Goal: Task Accomplishment & Management: Use online tool/utility

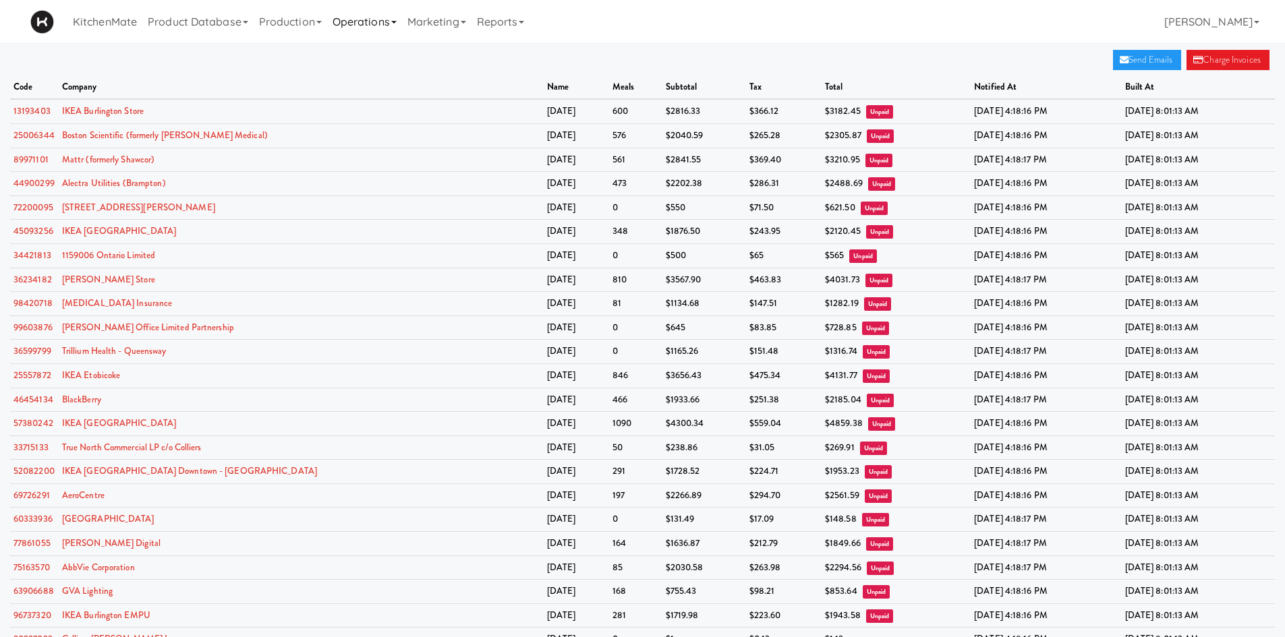
click at [377, 19] on link "Operations" at bounding box center [364, 21] width 75 height 43
click at [388, 62] on link "Sites" at bounding box center [381, 59] width 108 height 24
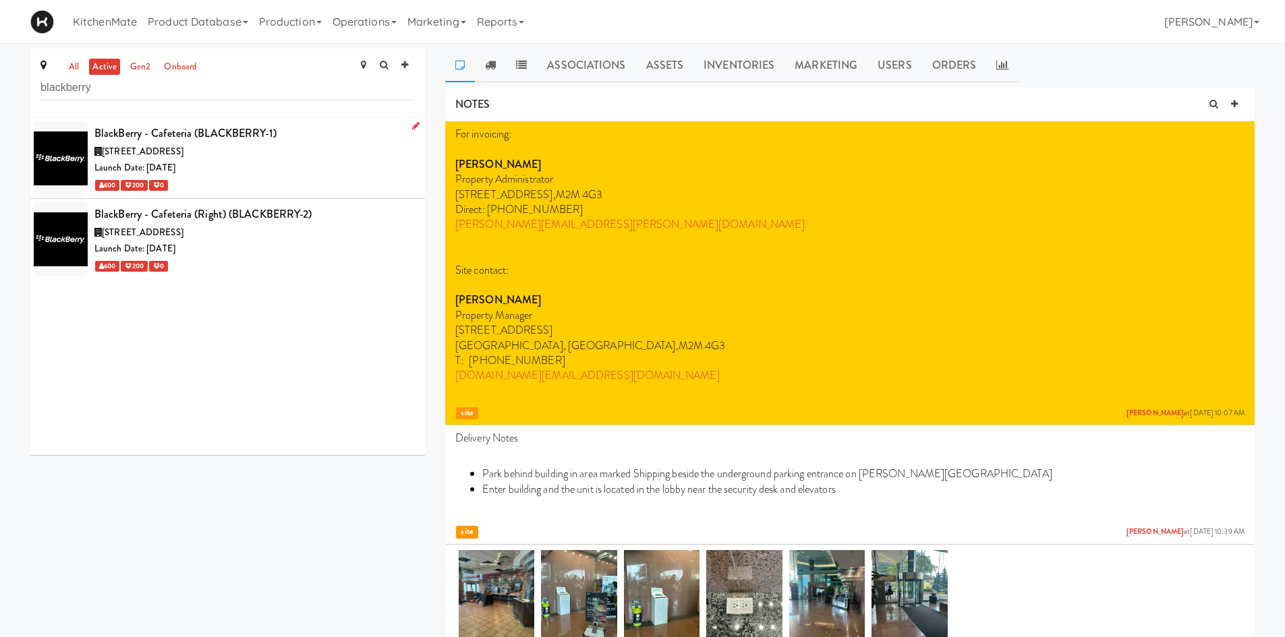
type input "blackberry"
click at [297, 170] on div "Launch Date: [DATE]" at bounding box center [254, 168] width 320 height 17
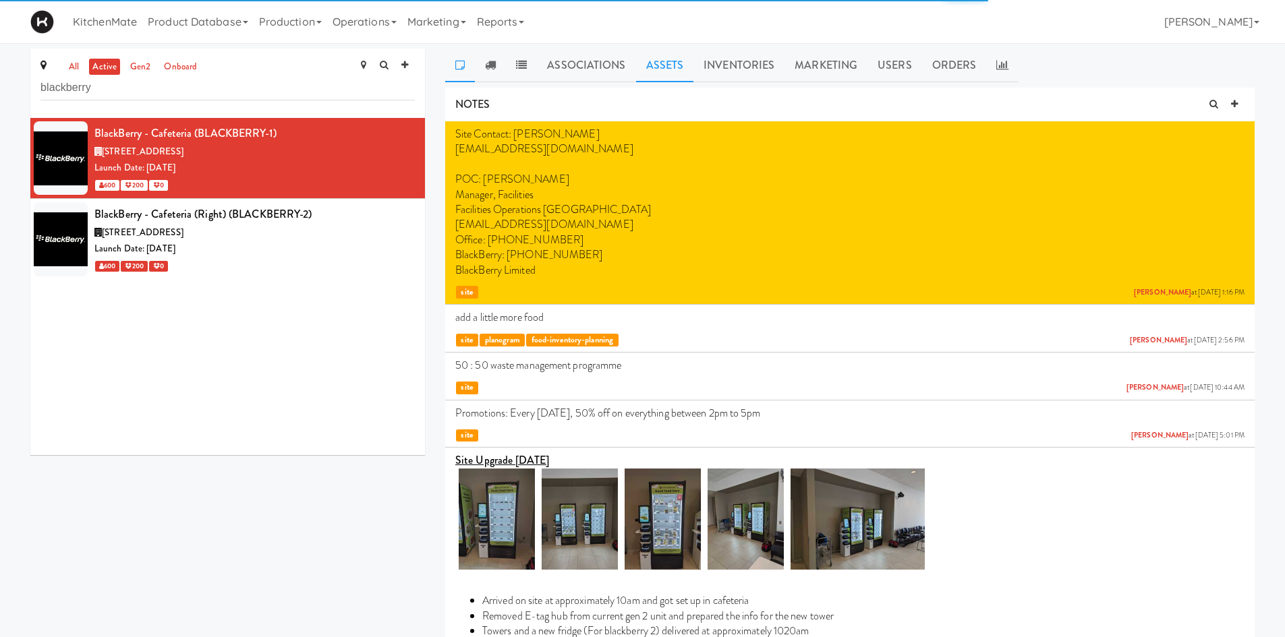
click at [655, 66] on link "Assets" at bounding box center [665, 66] width 58 height 34
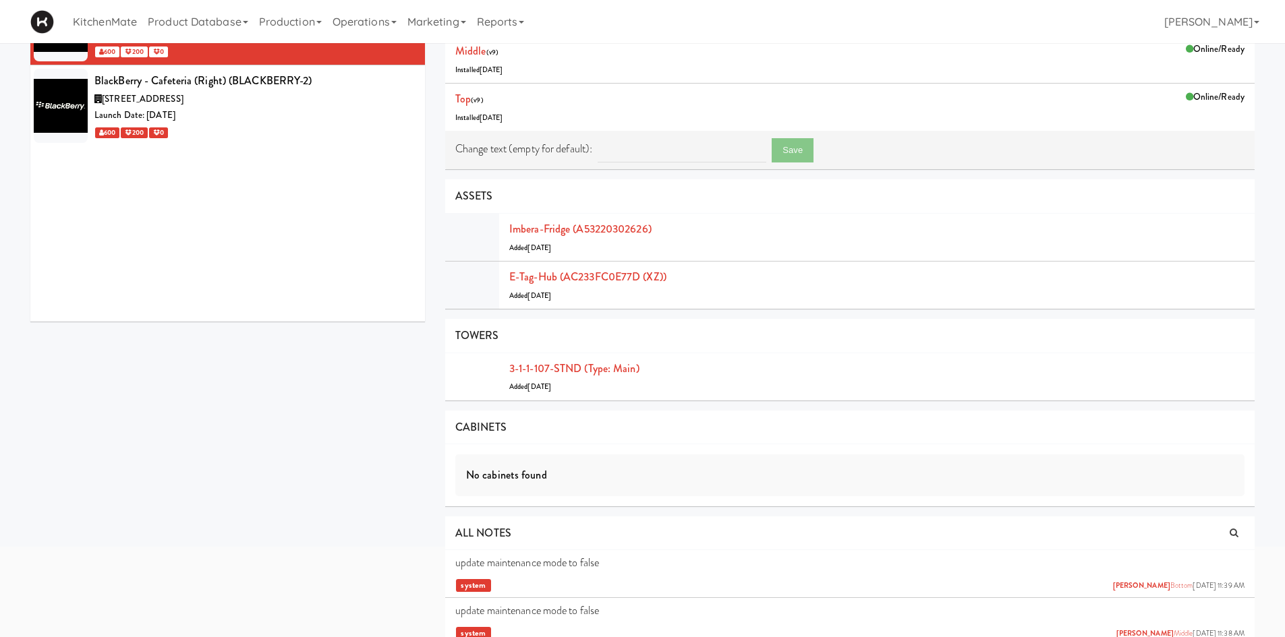
scroll to position [1, 0]
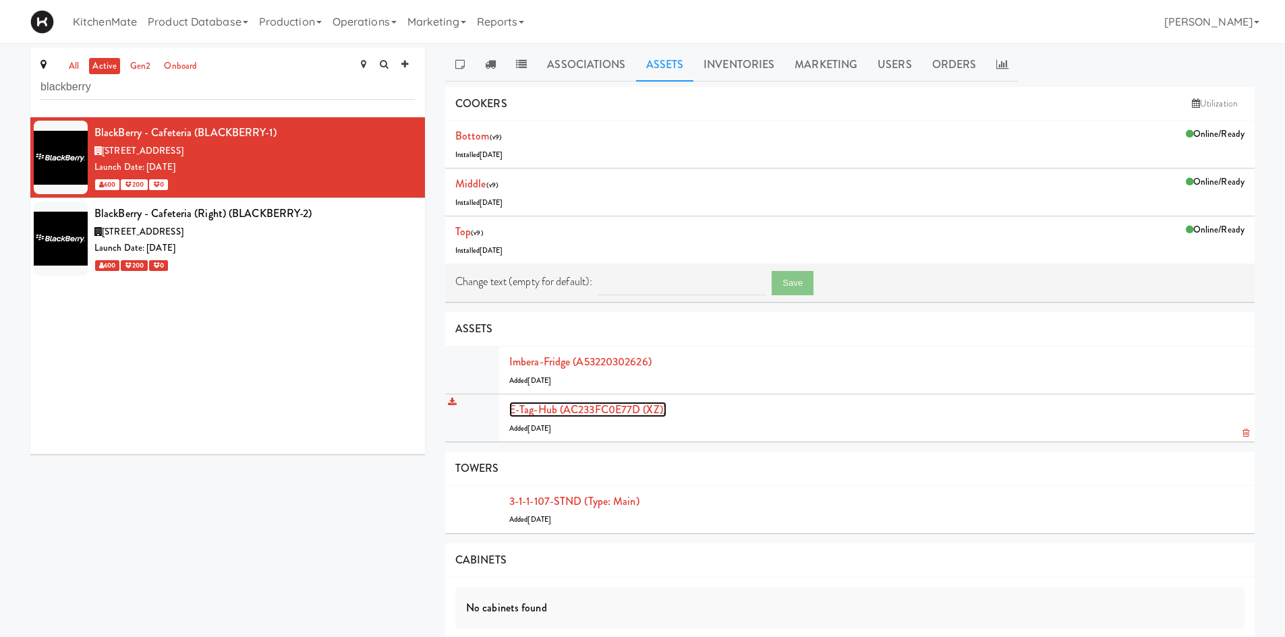
click at [618, 404] on link "E-tag-hub (AC233FC0E77D (XZ))" at bounding box center [587, 410] width 157 height 16
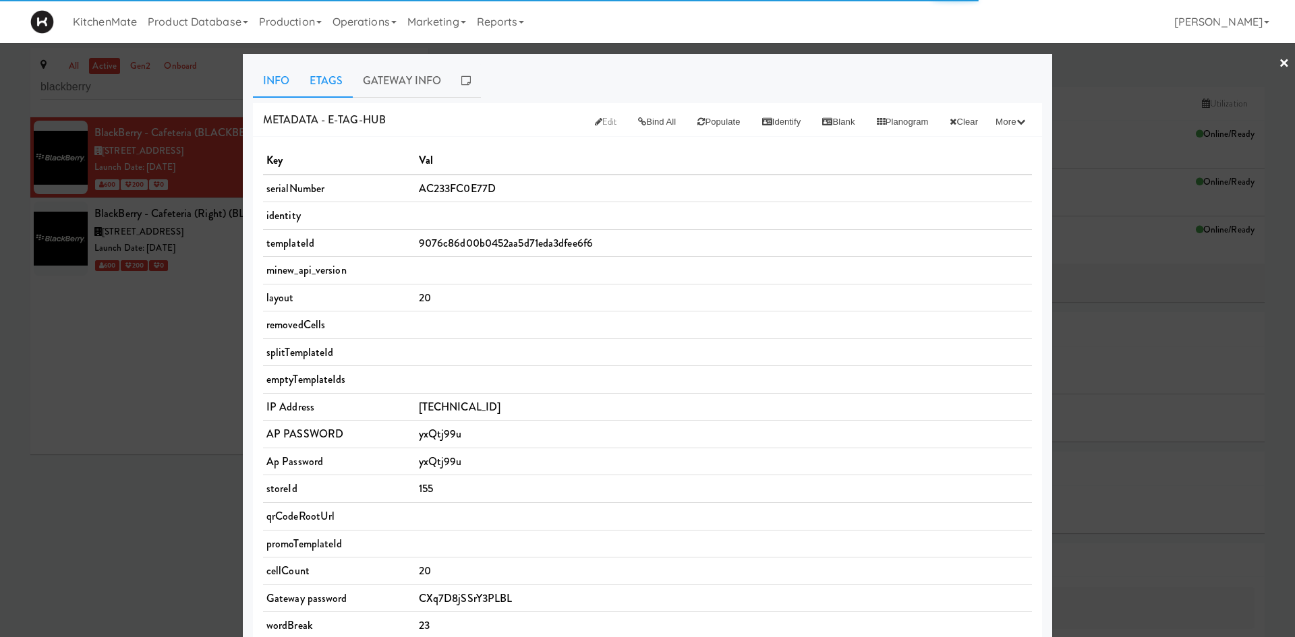
click at [331, 78] on link "Etags" at bounding box center [325, 81] width 53 height 34
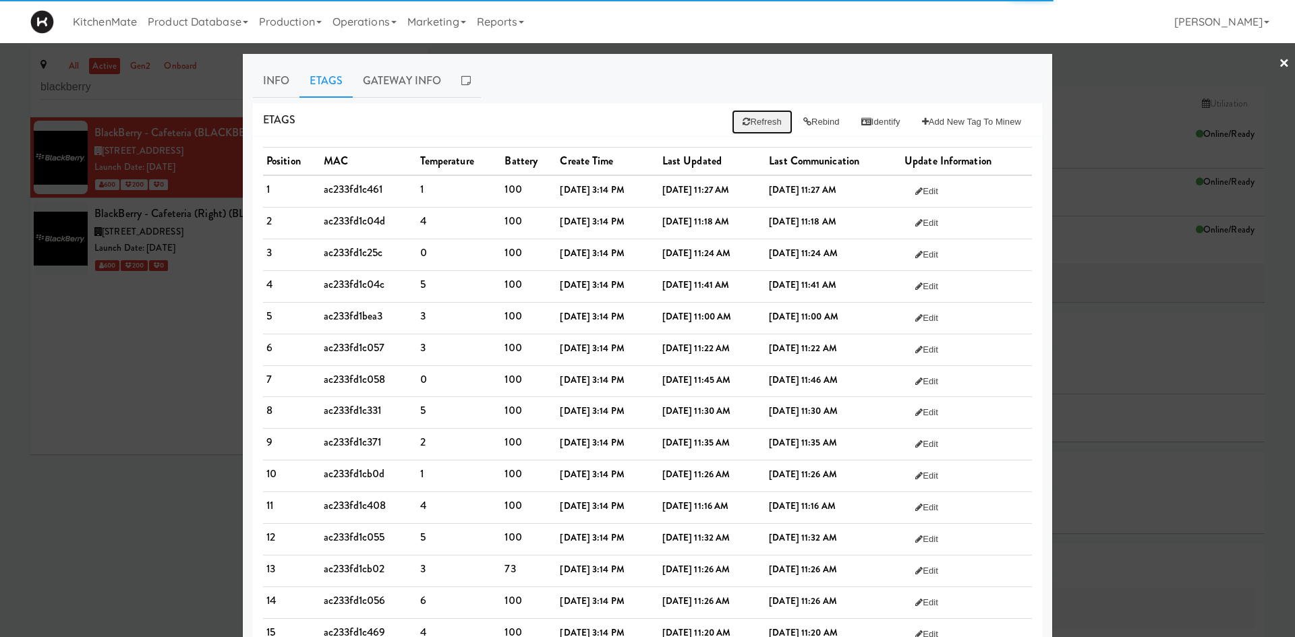
click at [750, 123] on button "Refresh" at bounding box center [762, 122] width 60 height 24
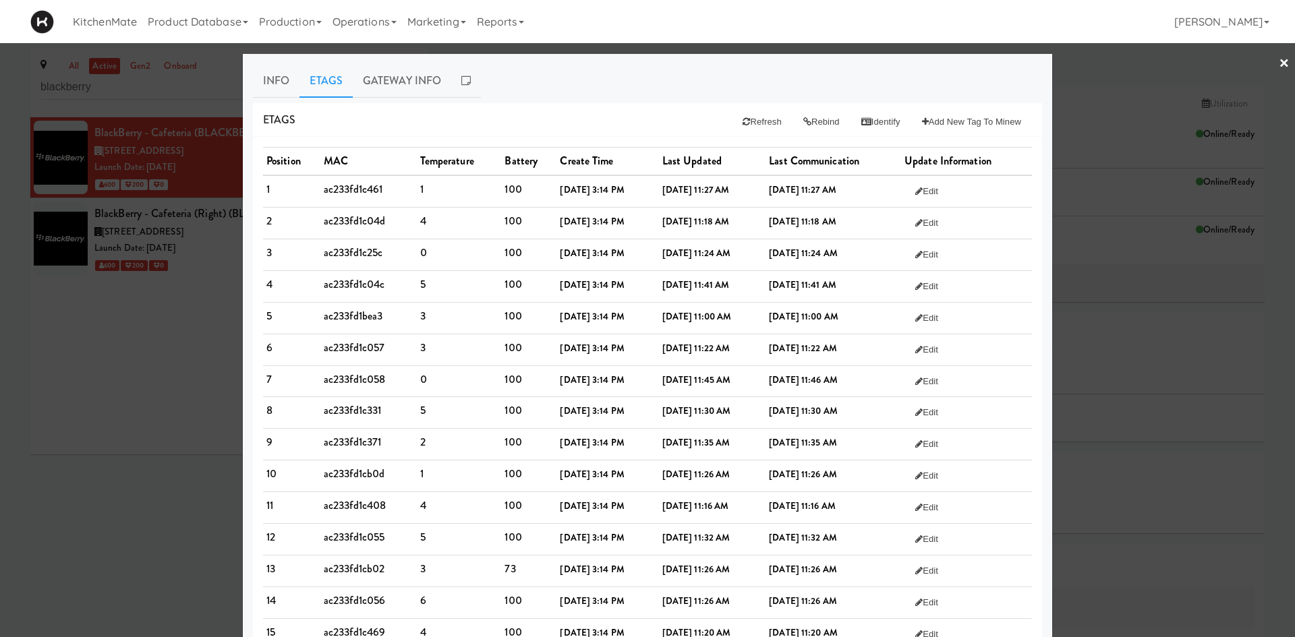
click at [92, 86] on div at bounding box center [647, 318] width 1295 height 637
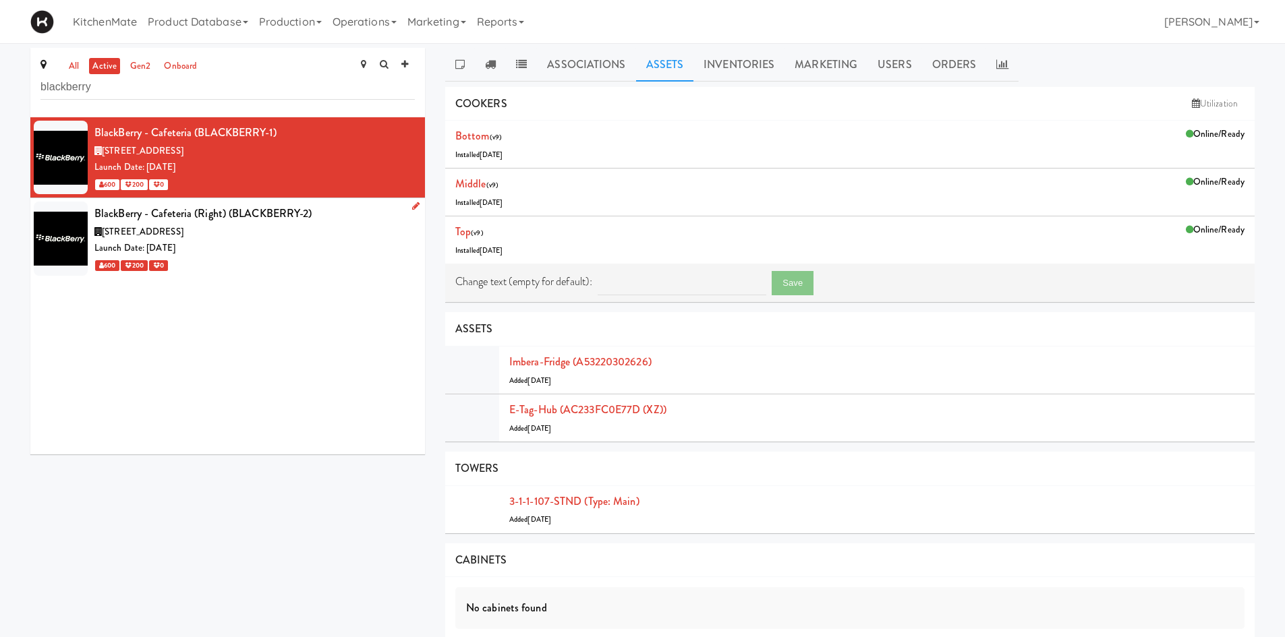
click at [315, 252] on div "Launch Date: [DATE]" at bounding box center [254, 248] width 320 height 17
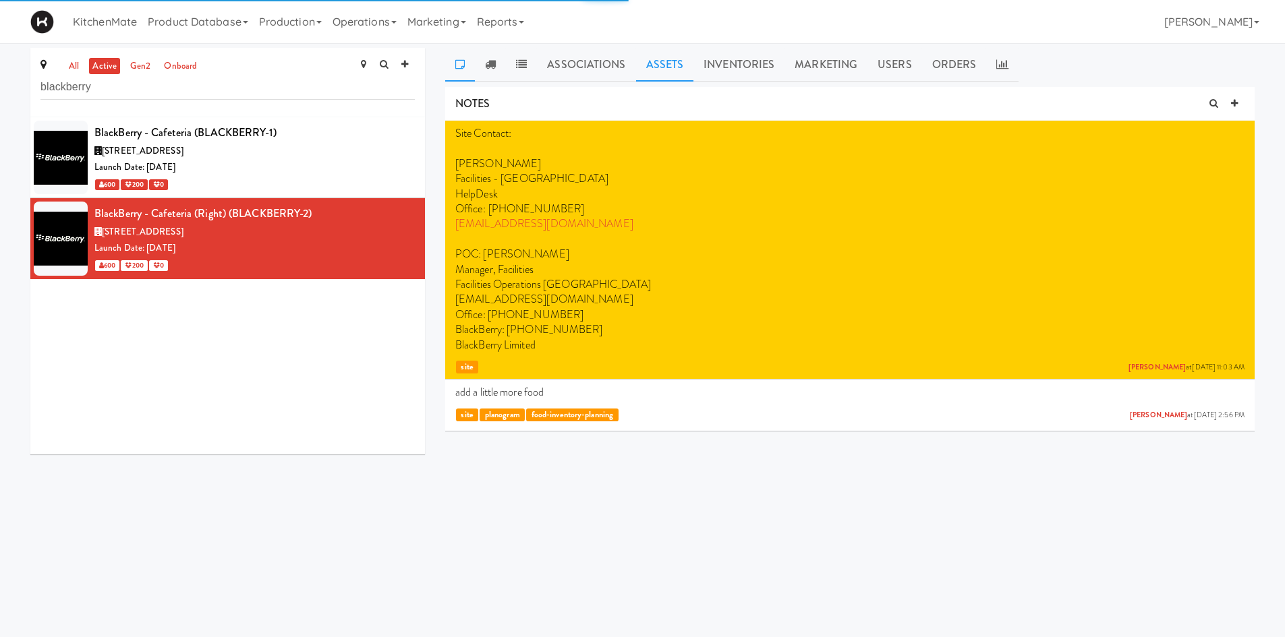
click at [679, 63] on link "Assets" at bounding box center [665, 65] width 58 height 34
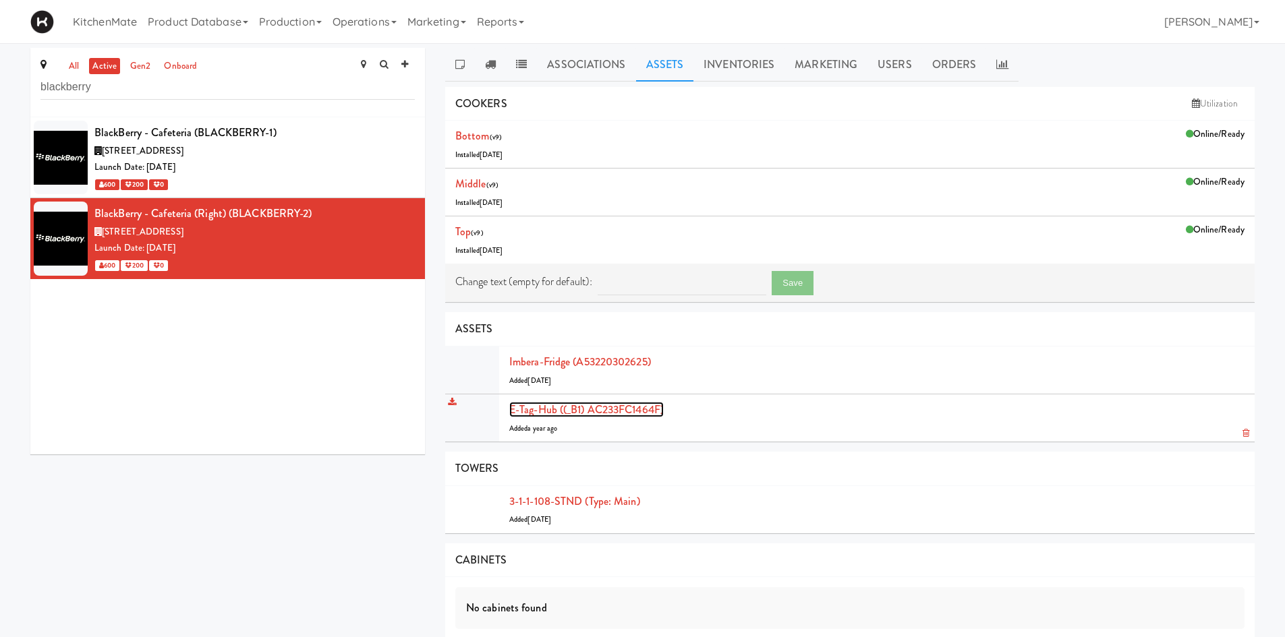
click at [639, 409] on link "E-tag-hub ((_B1) AC233FC1464F)" at bounding box center [586, 410] width 154 height 16
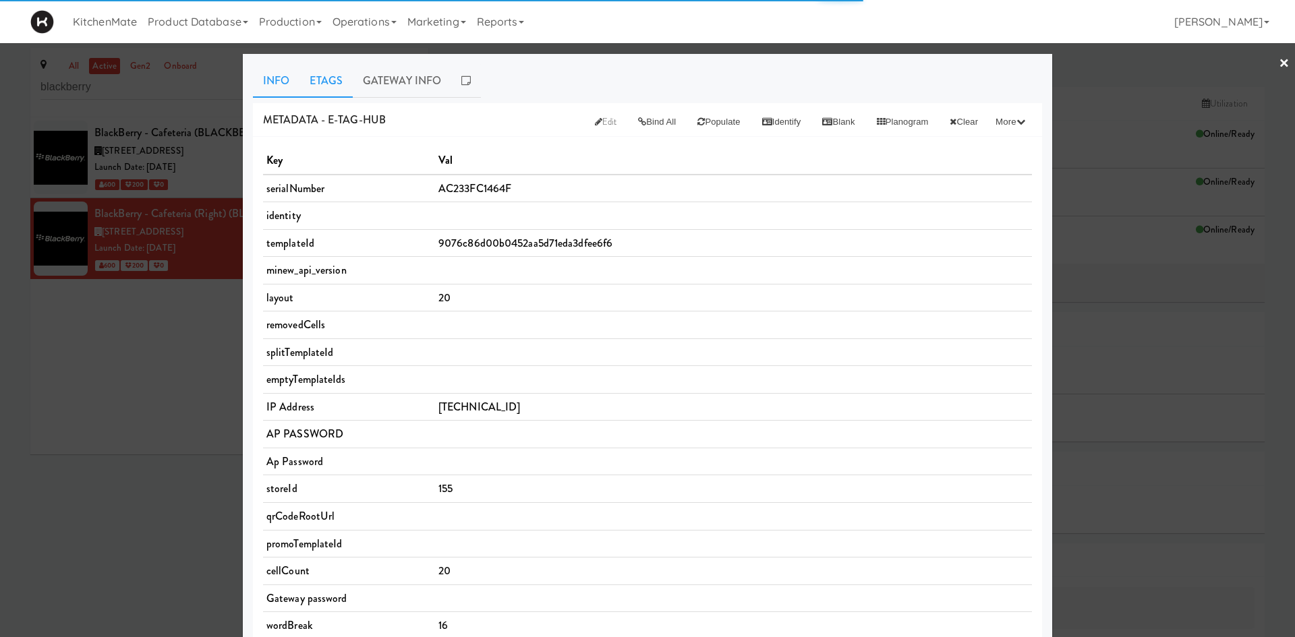
drag, startPoint x: 328, startPoint y: 75, endPoint x: 336, endPoint y: 76, distance: 7.5
click at [331, 76] on link "Etags" at bounding box center [325, 81] width 53 height 34
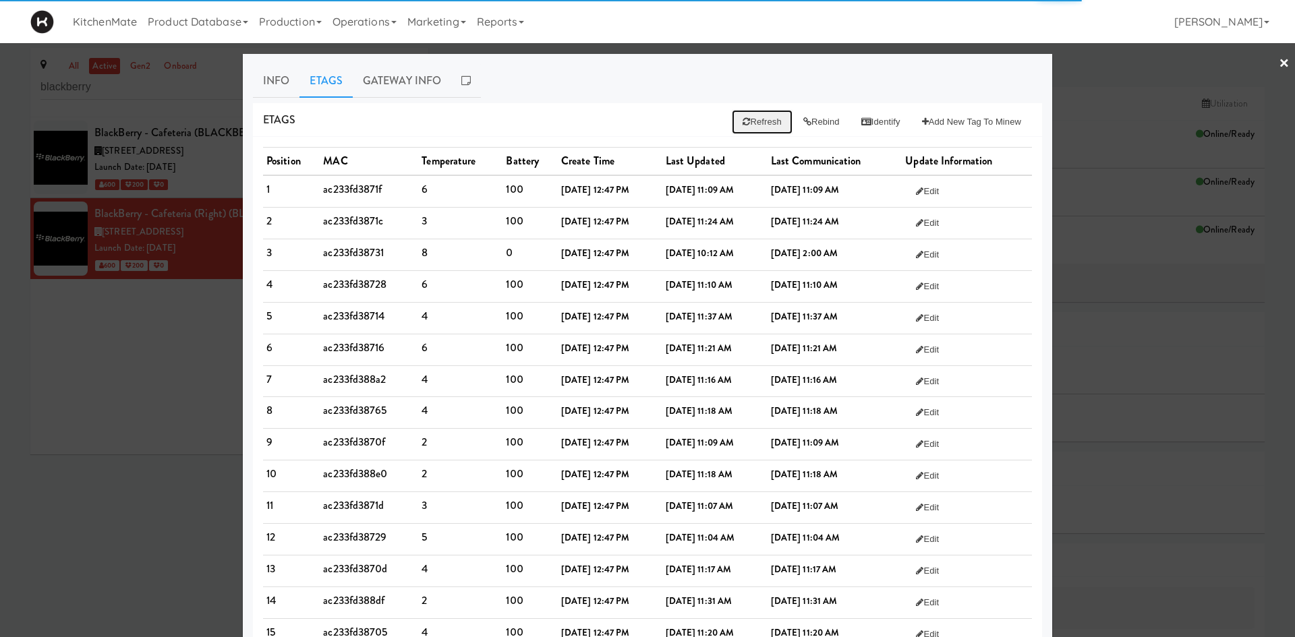
click at [759, 121] on button "Refresh" at bounding box center [762, 122] width 60 height 24
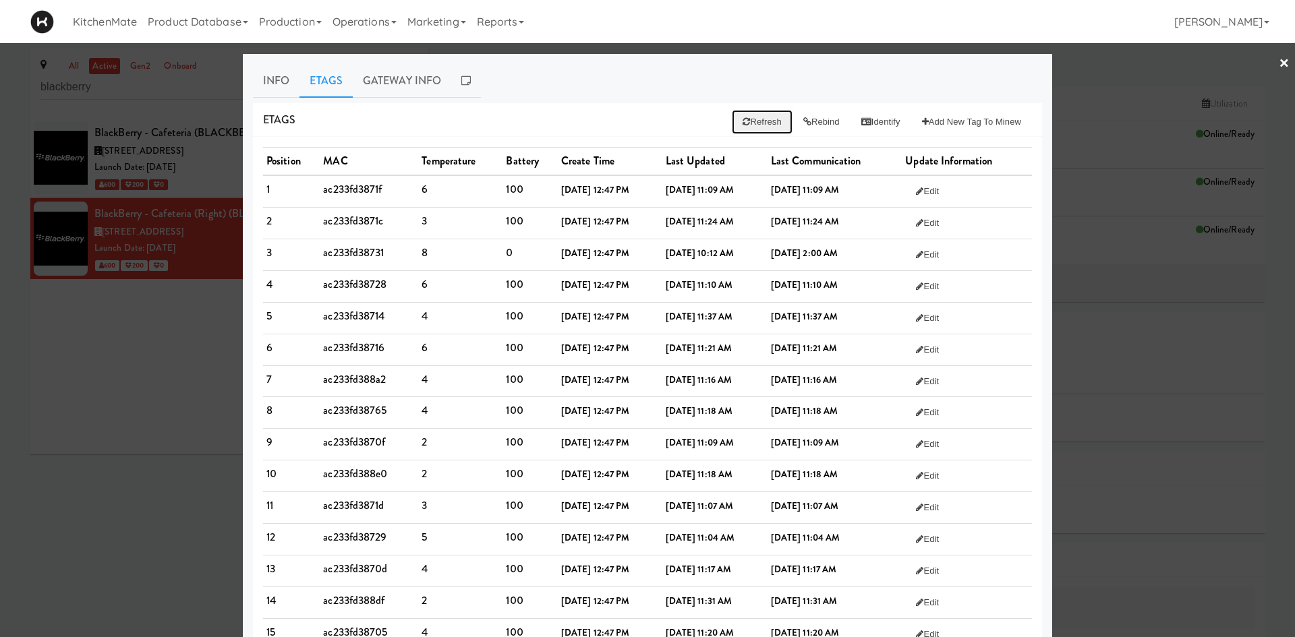
click at [759, 121] on button "Refresh" at bounding box center [762, 122] width 60 height 24
click at [92, 133] on div at bounding box center [647, 318] width 1295 height 637
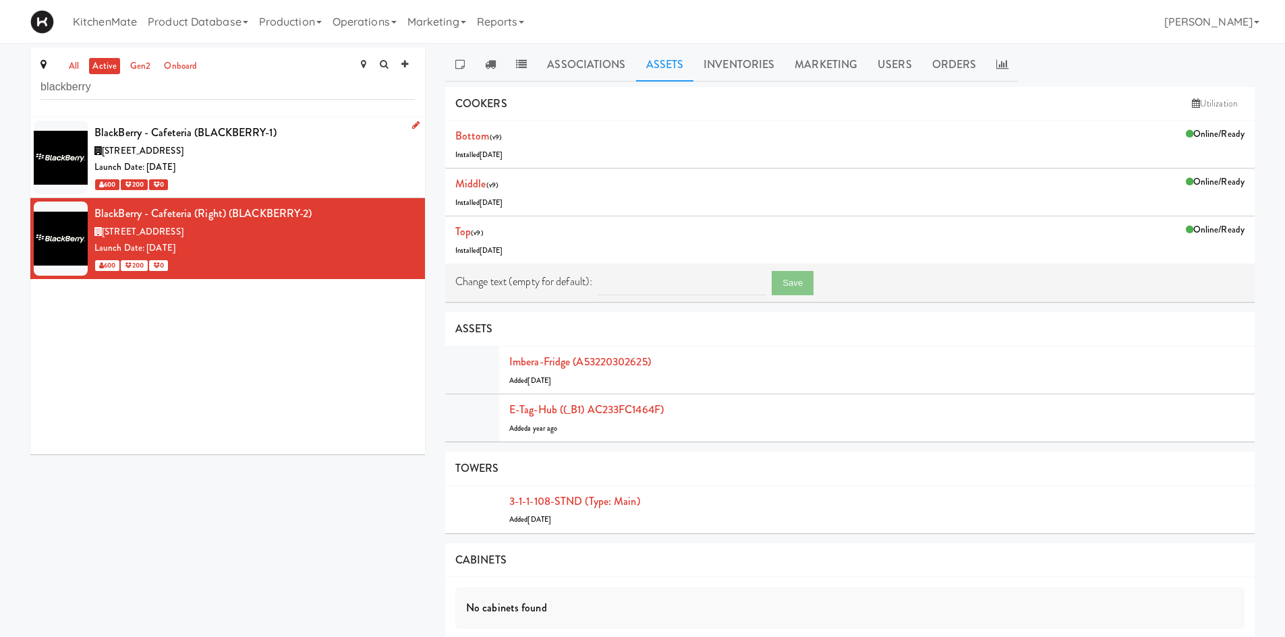
click at [165, 156] on span "[STREET_ADDRESS]" at bounding box center [143, 150] width 82 height 13
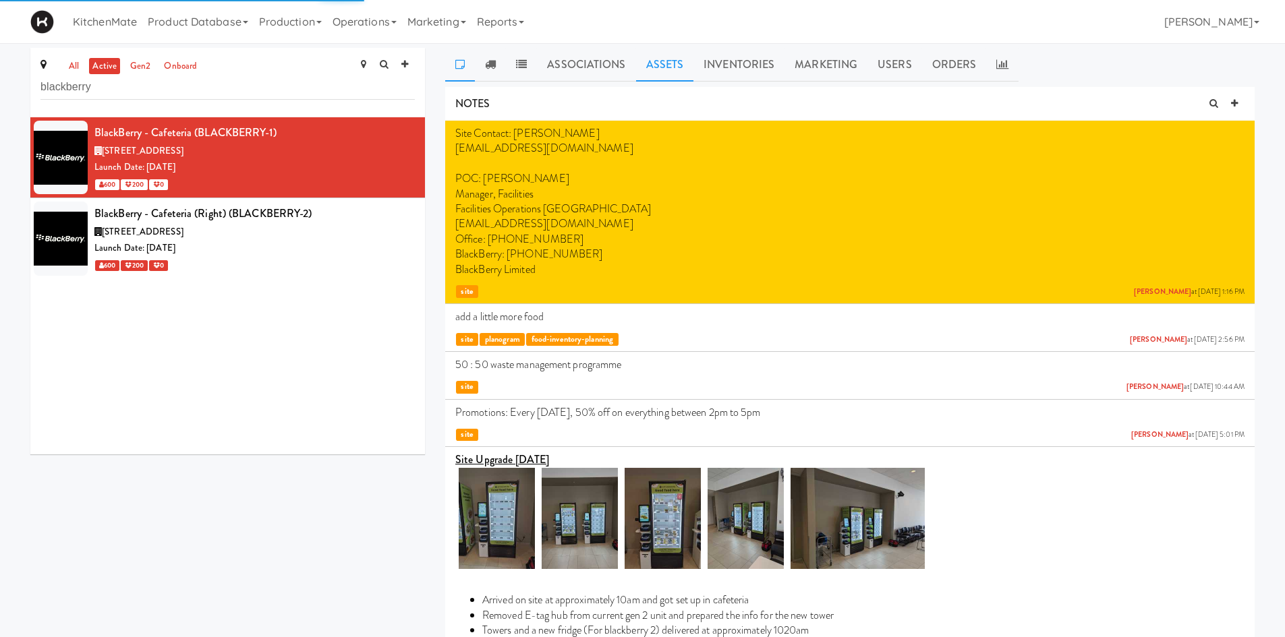
click at [660, 67] on link "Assets" at bounding box center [665, 65] width 58 height 34
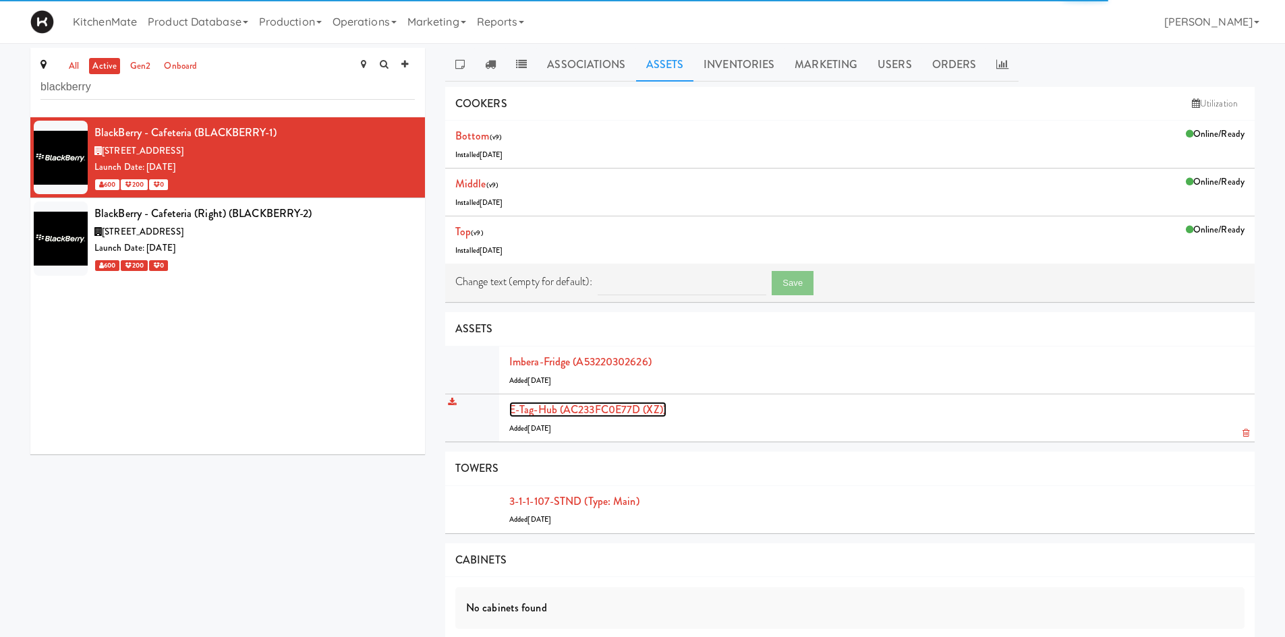
click at [633, 408] on link "E-tag-hub (AC233FC0E77D (XZ))" at bounding box center [587, 410] width 157 height 16
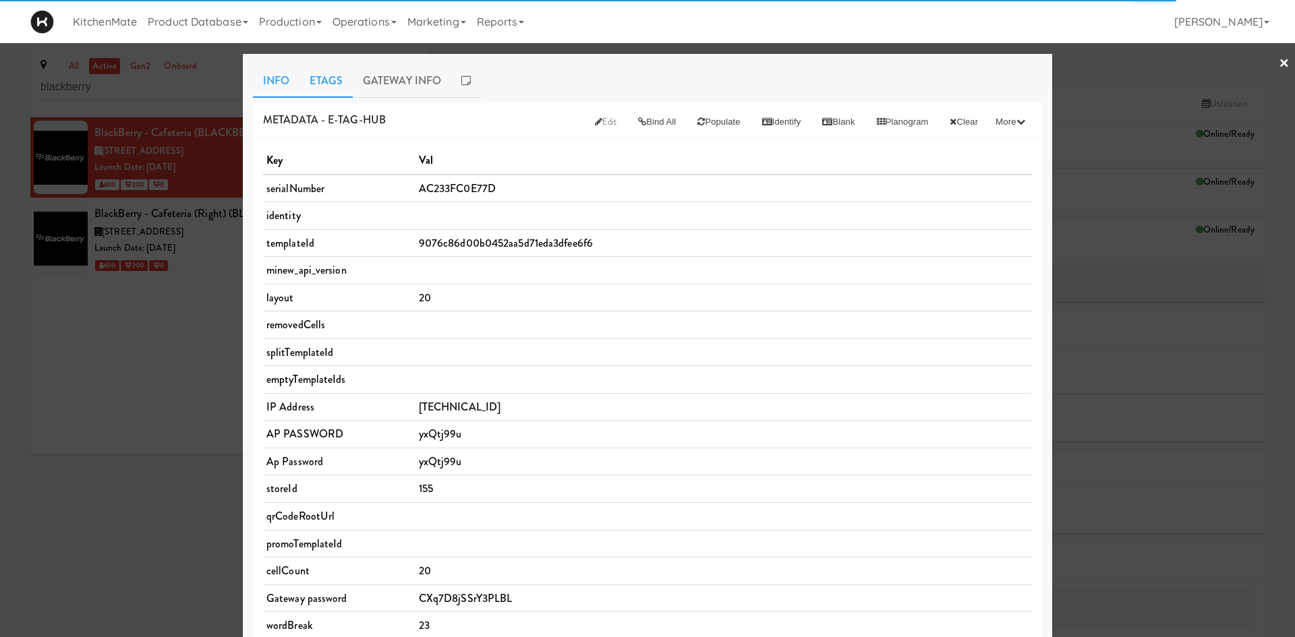
click at [319, 76] on link "Etags" at bounding box center [325, 81] width 53 height 34
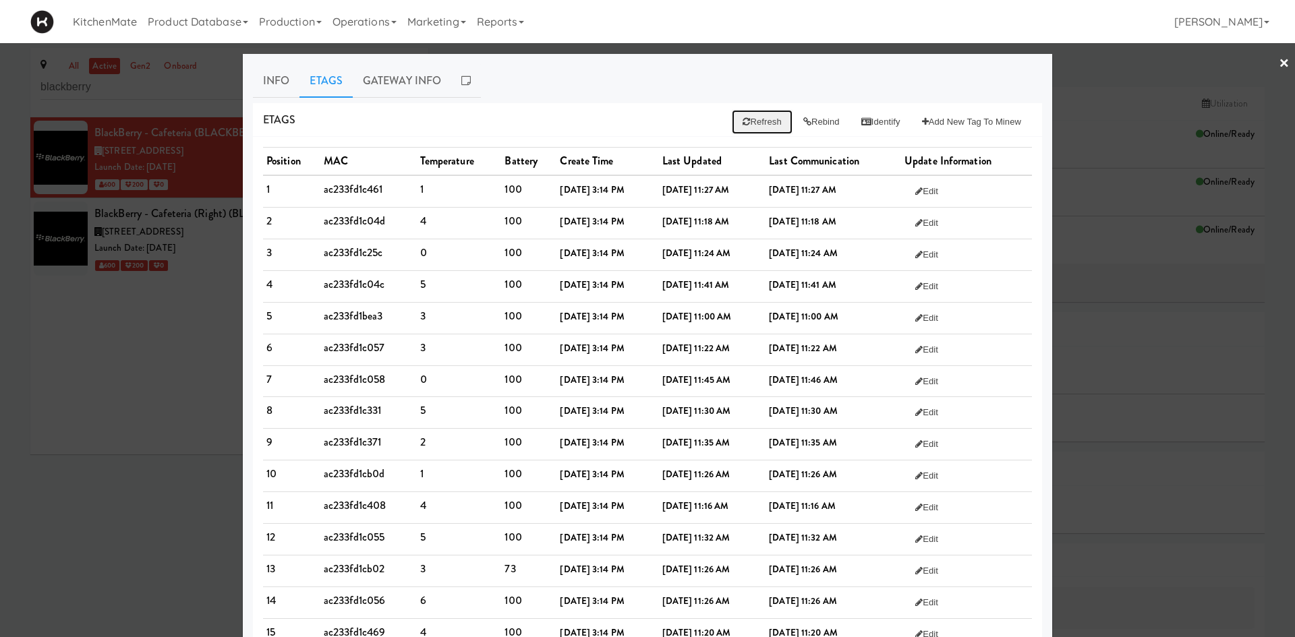
click at [757, 116] on button "Refresh" at bounding box center [762, 122] width 60 height 24
click at [169, 81] on div at bounding box center [647, 318] width 1295 height 637
